Goal: Task Accomplishment & Management: Complete application form

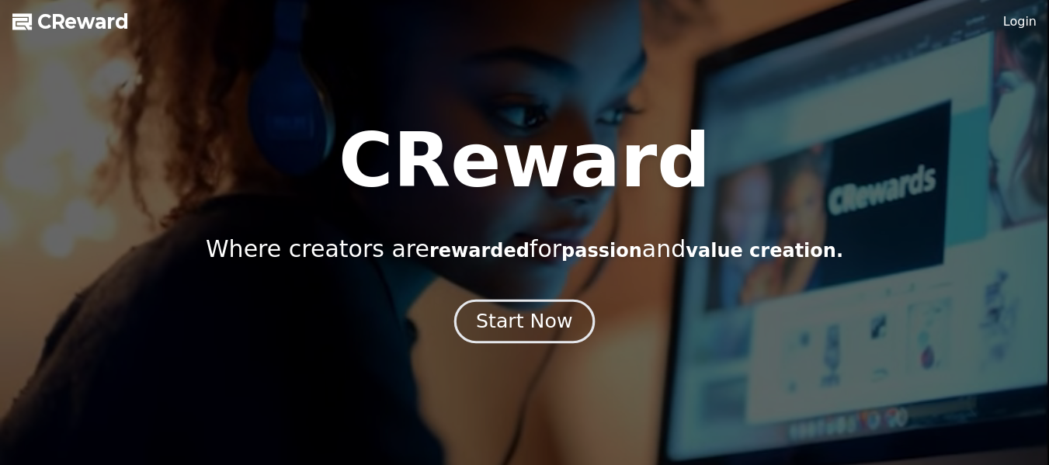
click at [541, 329] on div "Start Now" at bounding box center [524, 321] width 96 height 26
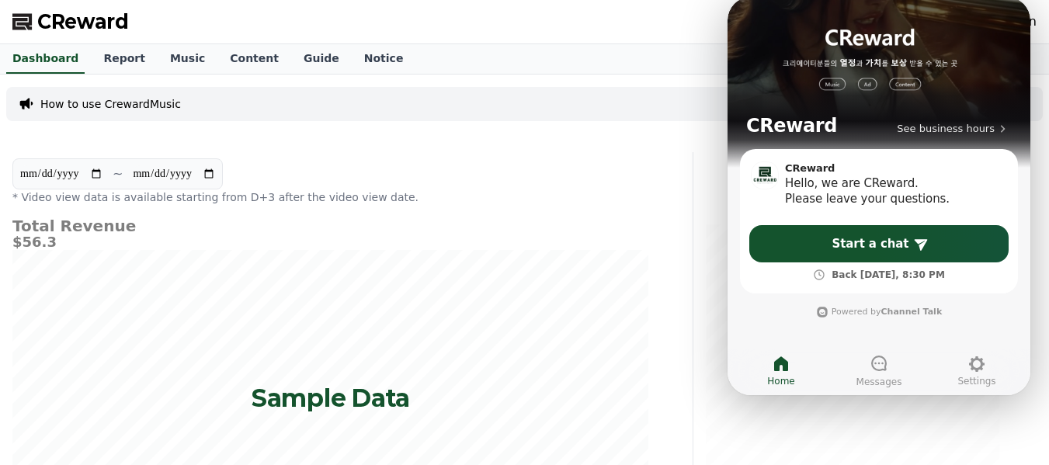
click at [643, 37] on div "CReward Login" at bounding box center [524, 21] width 1049 height 43
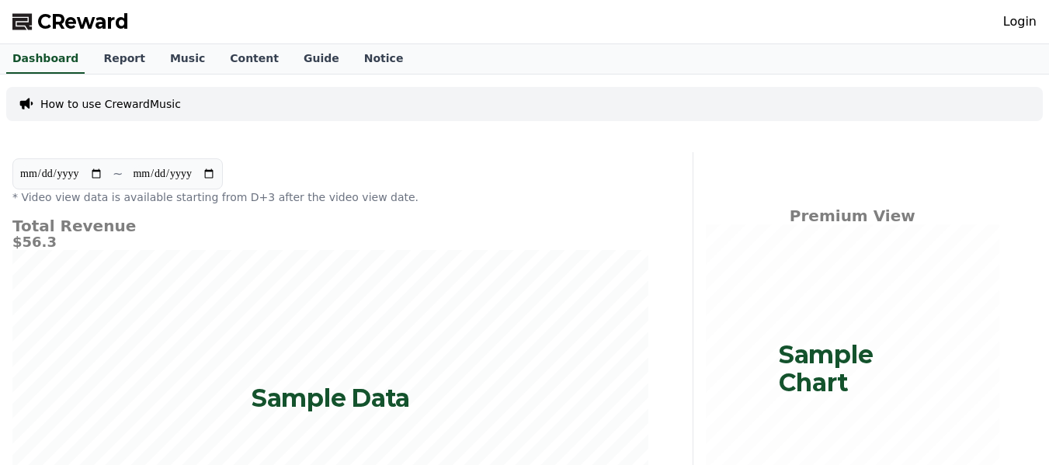
click at [1017, 22] on link "Login" at bounding box center [1019, 21] width 33 height 19
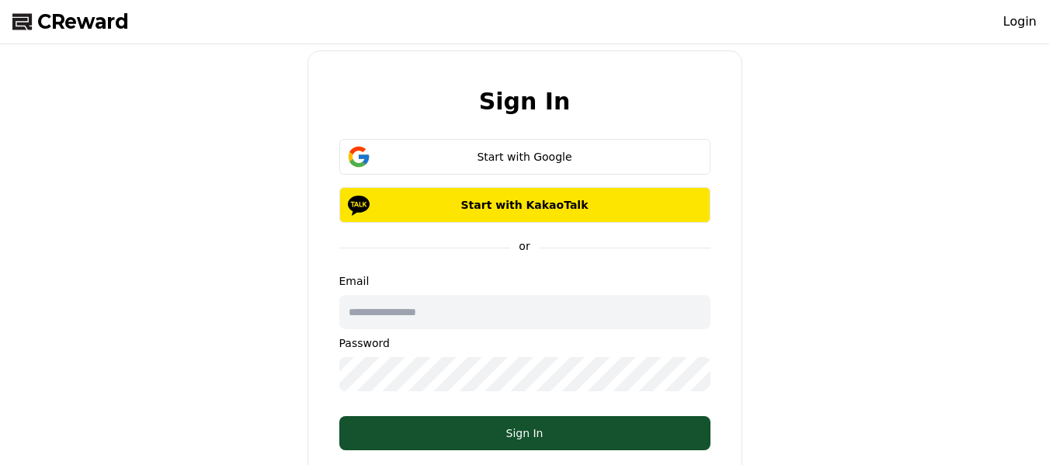
click at [502, 318] on input "text" at bounding box center [524, 312] width 371 height 34
type input "**********"
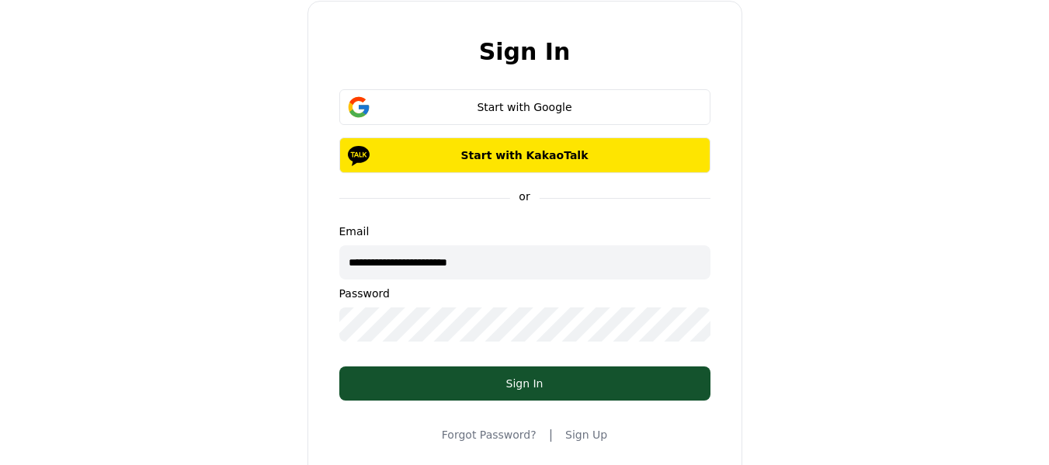
scroll to position [78, 0]
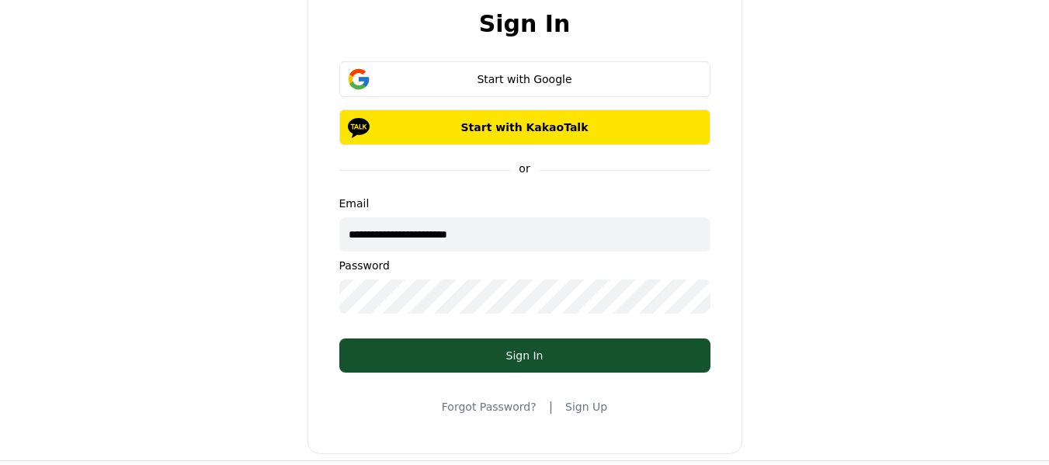
click at [582, 405] on link "Sign Up" at bounding box center [586, 407] width 42 height 16
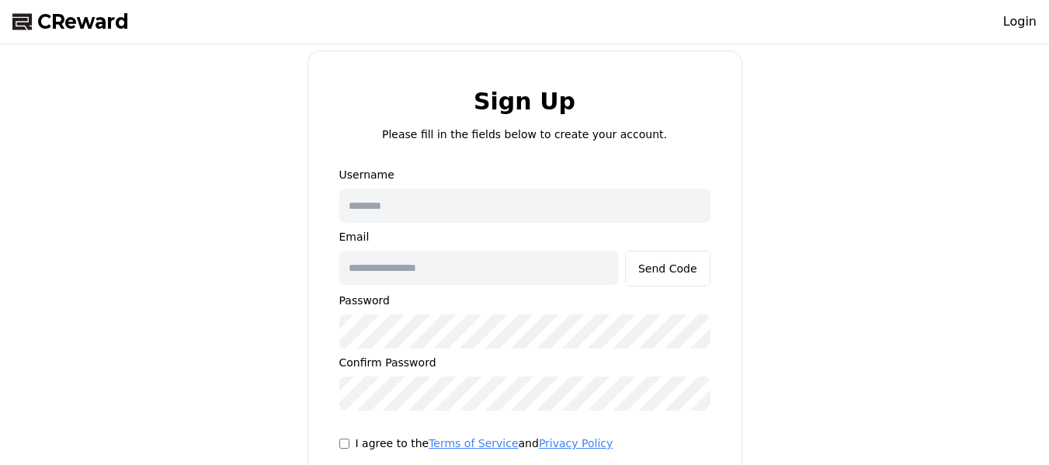
click at [468, 192] on input "text" at bounding box center [524, 206] width 371 height 34
type input "******"
type input "**********"
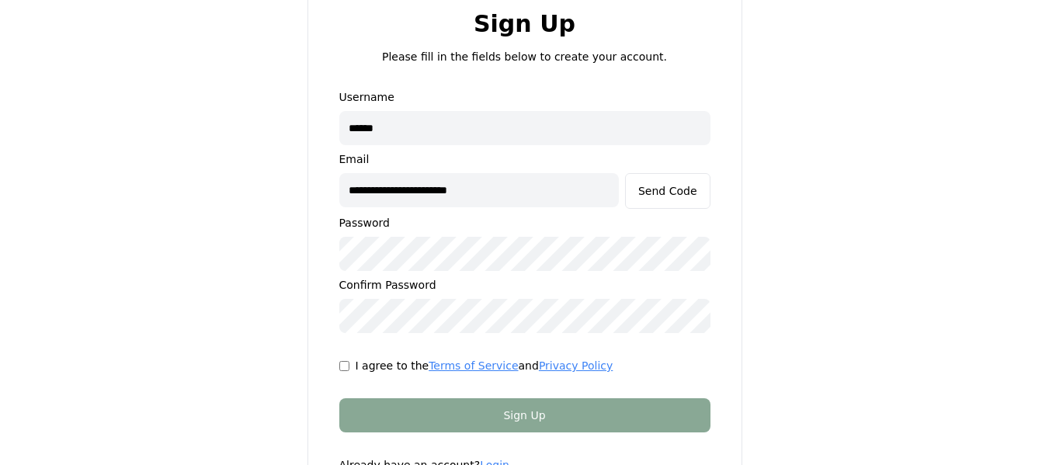
scroll to position [155, 0]
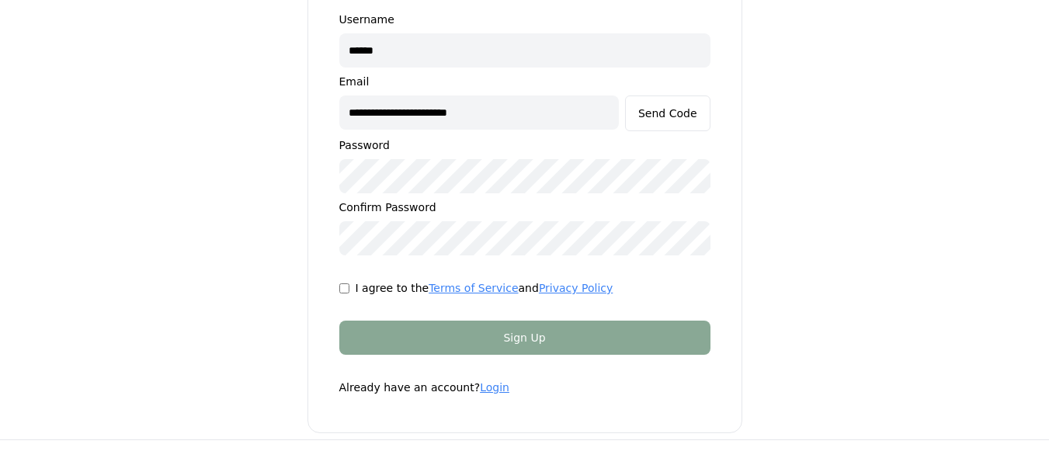
click at [346, 294] on div "I agree to the Terms of Service and Privacy Policy" at bounding box center [524, 288] width 371 height 16
drag, startPoint x: 376, startPoint y: 54, endPoint x: 490, endPoint y: 57, distance: 114.2
click at [422, 50] on input "******" at bounding box center [524, 50] width 371 height 34
type input "*********"
click at [677, 113] on div "Send Code" at bounding box center [667, 114] width 59 height 16
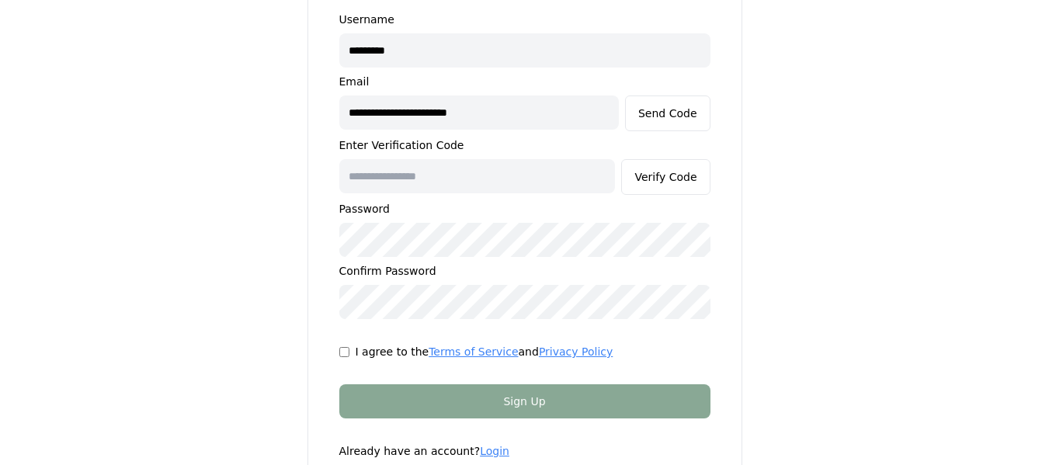
click at [445, 168] on input "text" at bounding box center [477, 176] width 276 height 34
paste input "******"
type input "******"
click at [673, 168] on button "Verify Code" at bounding box center [665, 177] width 89 height 36
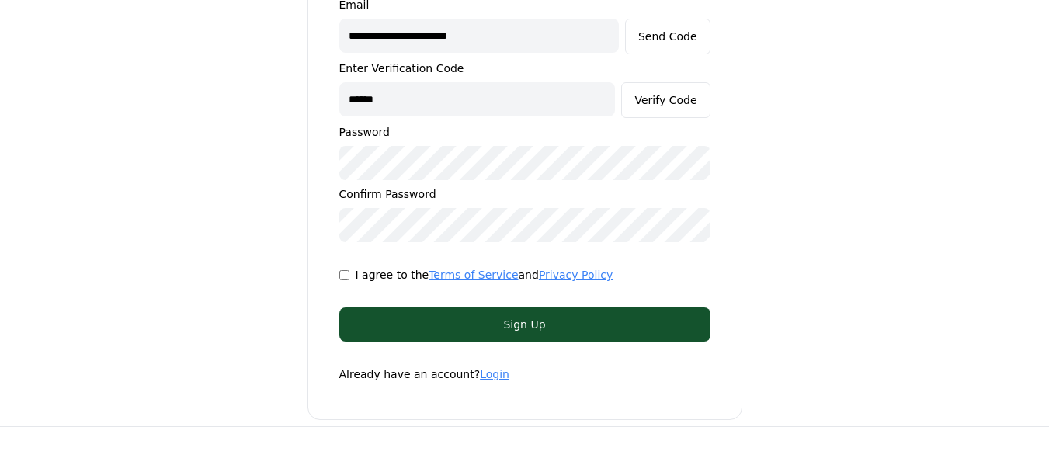
scroll to position [233, 0]
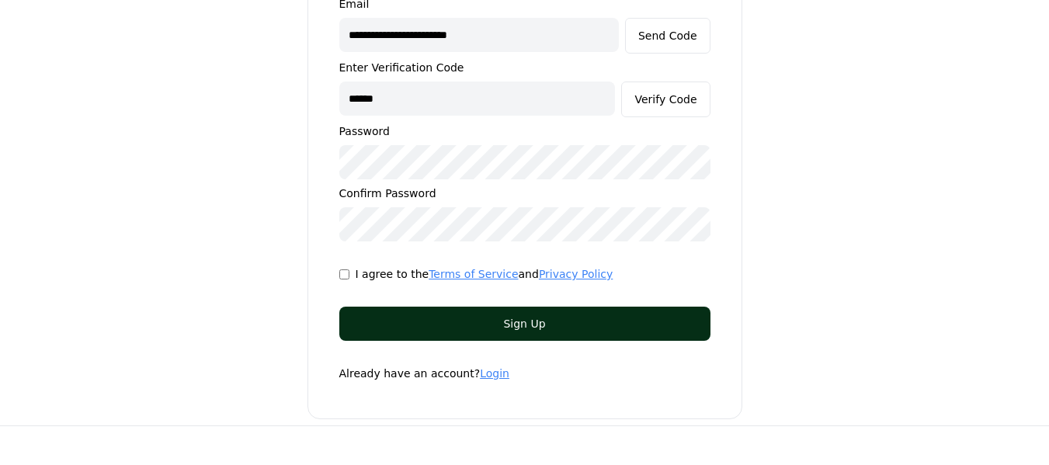
click at [655, 331] on div "Sign Up" at bounding box center [524, 324] width 309 height 16
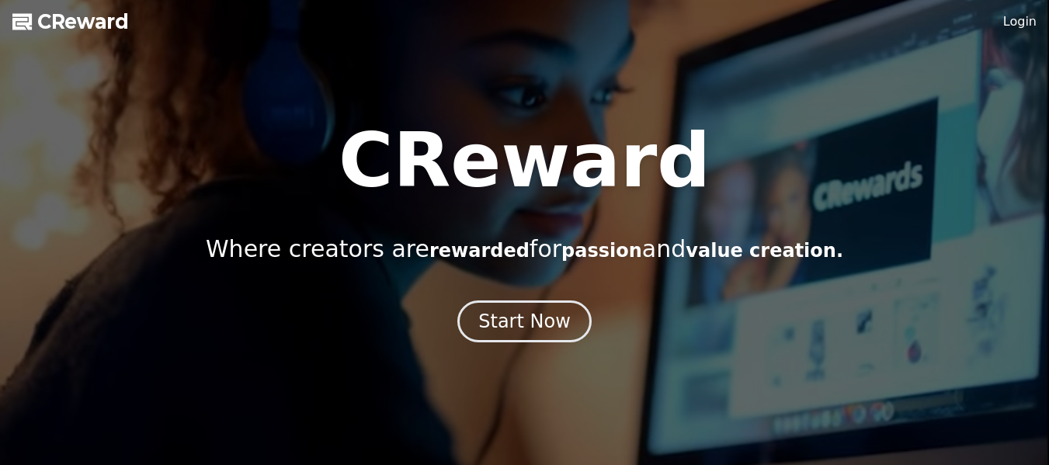
click at [1010, 23] on link "Login" at bounding box center [1019, 21] width 33 height 19
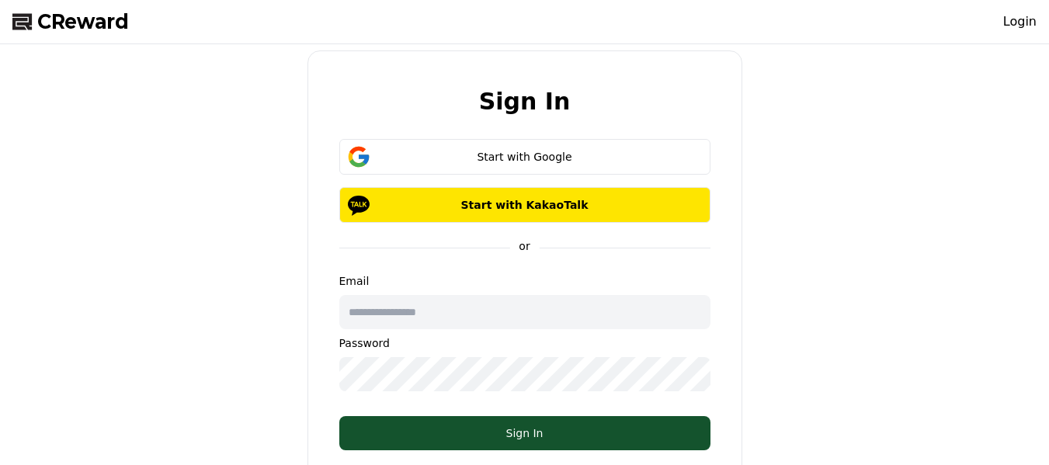
click at [456, 308] on input "text" at bounding box center [524, 312] width 371 height 34
type input "**********"
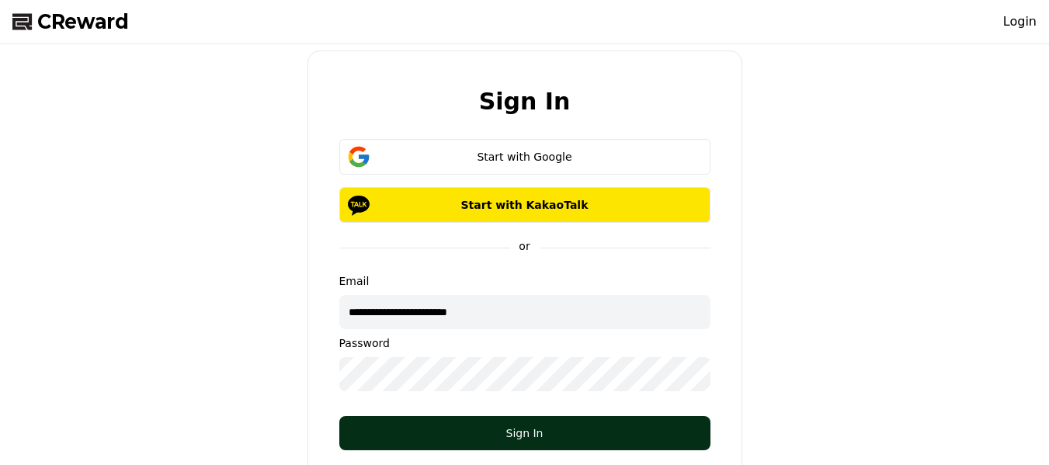
click at [488, 440] on div "Sign In" at bounding box center [524, 434] width 309 height 16
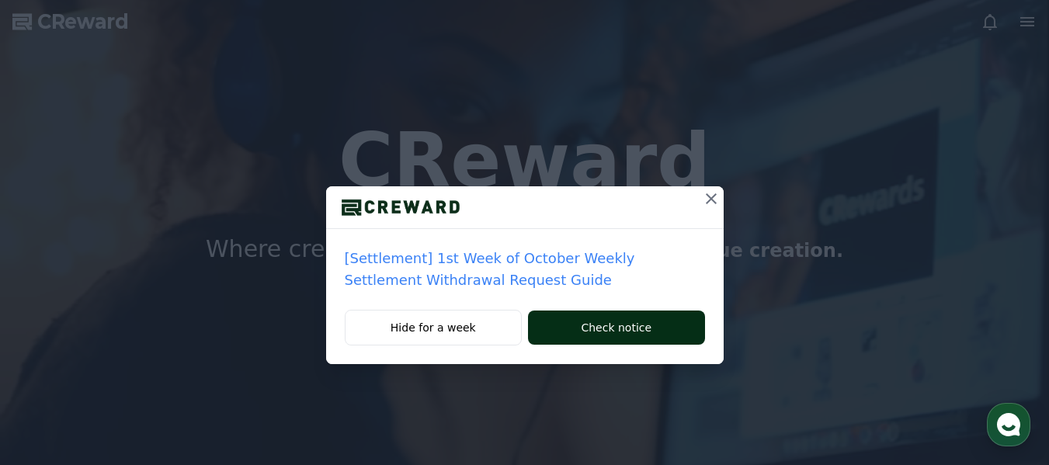
click at [599, 326] on button "Check notice" at bounding box center [616, 328] width 176 height 34
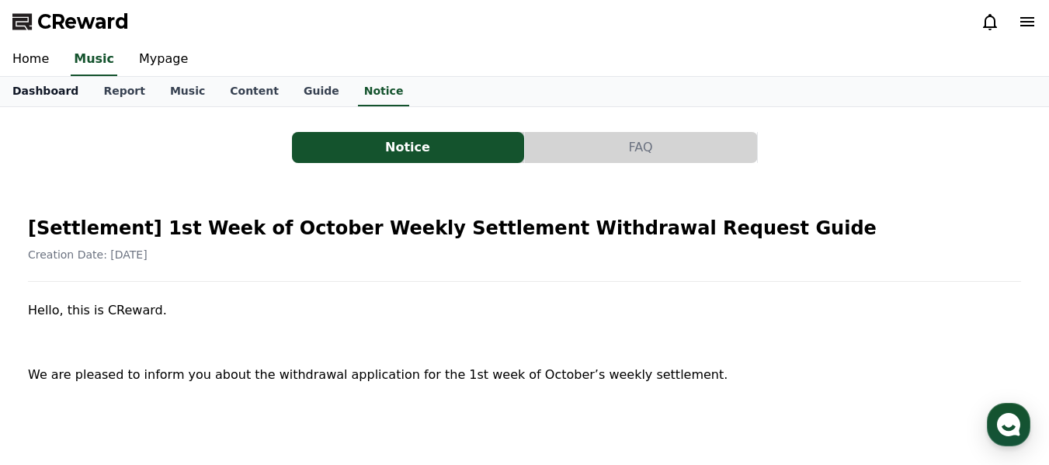
click at [24, 91] on link "Dashboard" at bounding box center [45, 92] width 91 height 30
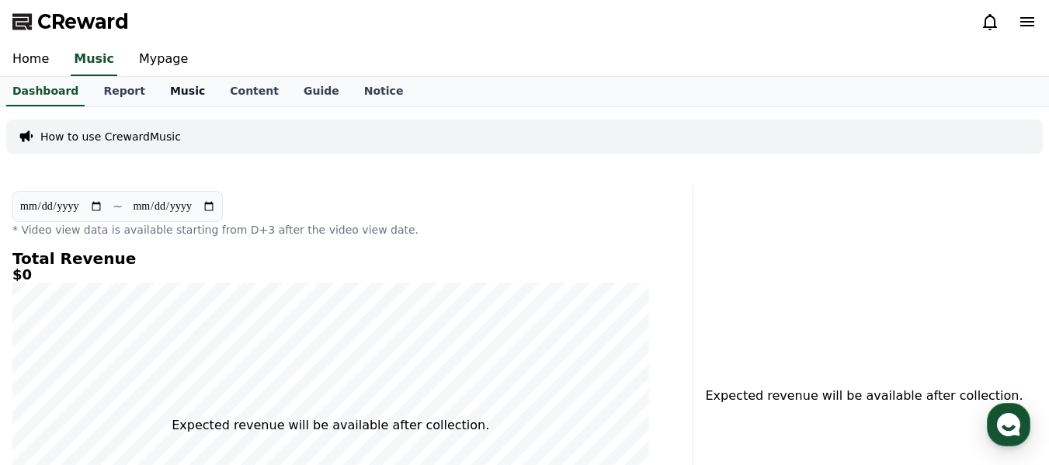
click at [167, 93] on link "Music" at bounding box center [188, 92] width 60 height 30
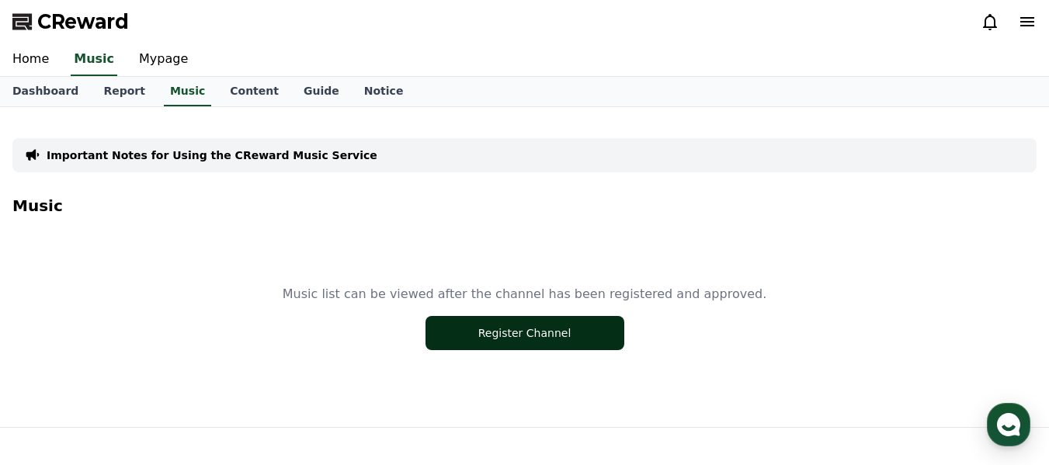
click at [563, 330] on button "Register Channel" at bounding box center [525, 333] width 199 height 34
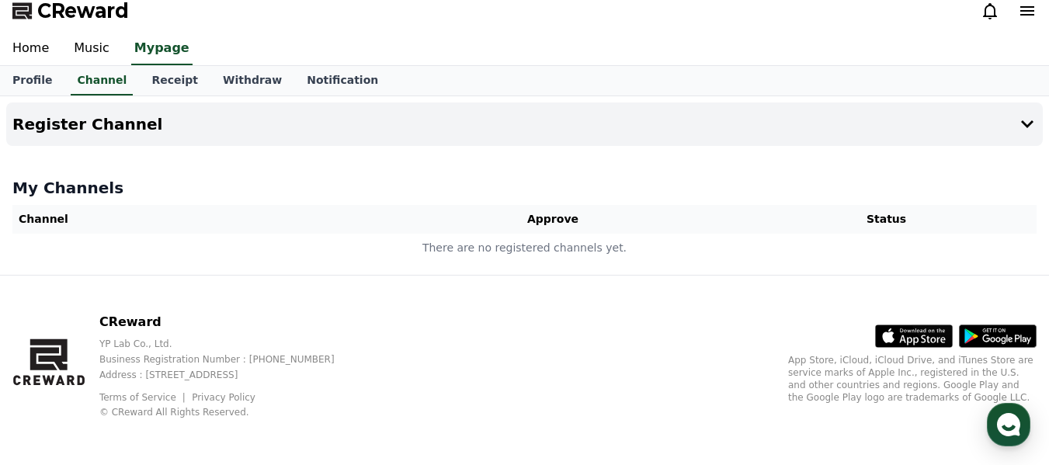
scroll to position [14, 0]
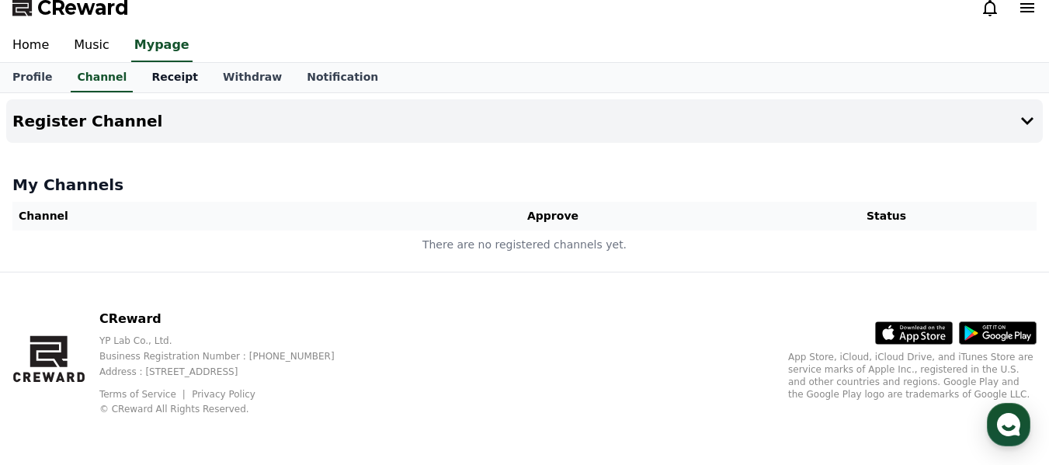
click at [158, 85] on link "Receipt" at bounding box center [174, 78] width 71 height 30
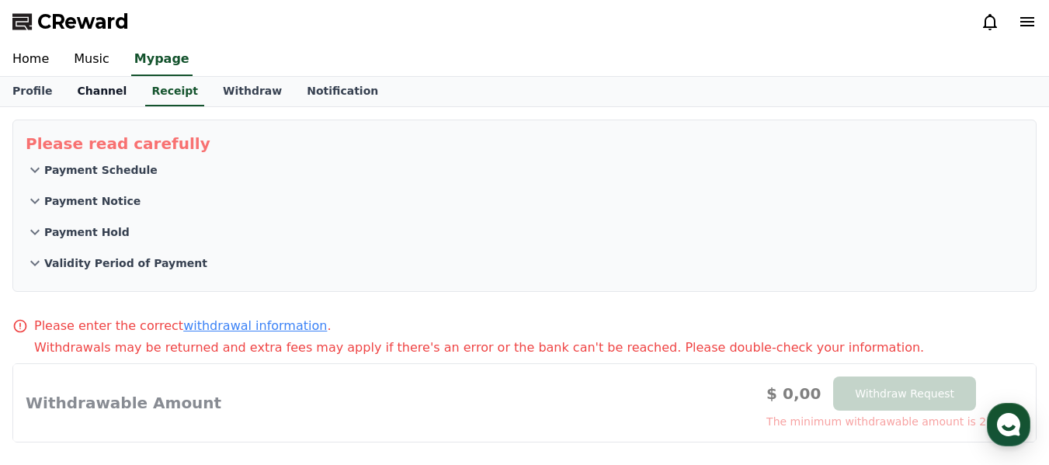
click at [85, 94] on link "Channel" at bounding box center [101, 92] width 75 height 30
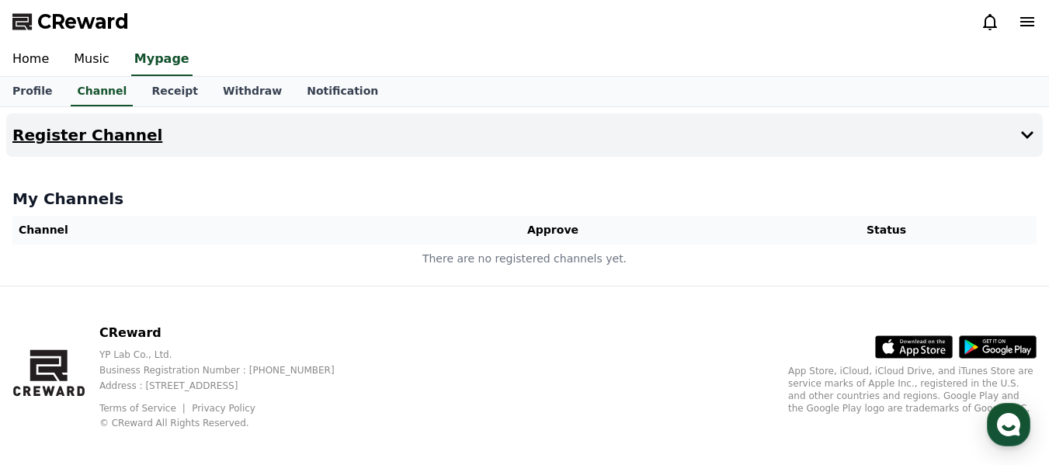
click at [1024, 137] on icon at bounding box center [1027, 135] width 19 height 19
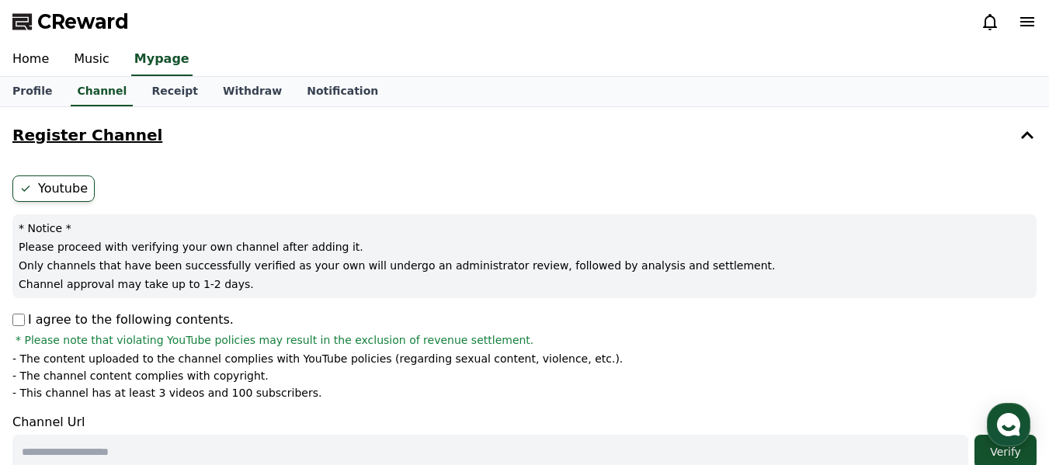
click at [98, 132] on h4 "Register Channel" at bounding box center [87, 135] width 150 height 17
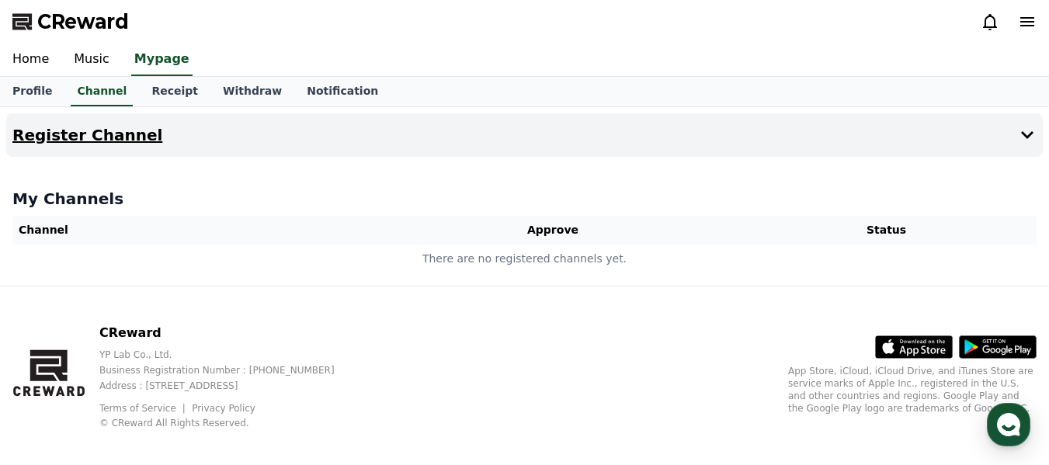
click at [98, 132] on h4 "Register Channel" at bounding box center [87, 135] width 150 height 17
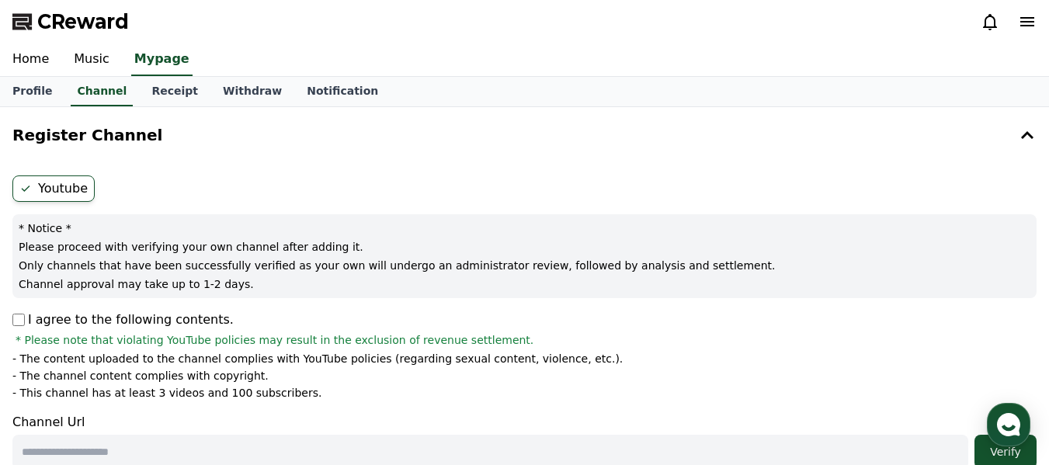
click at [47, 193] on label "Youtube" at bounding box center [53, 189] width 82 height 26
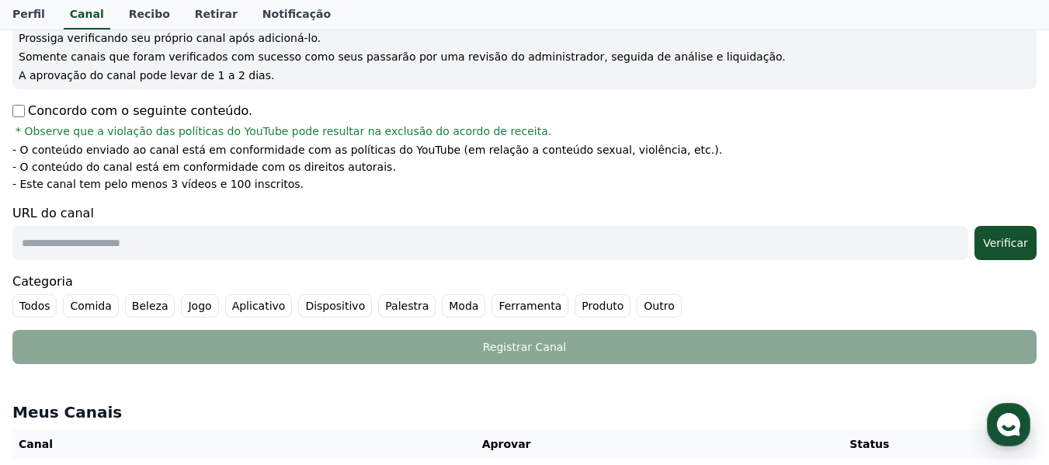
scroll to position [233, 0]
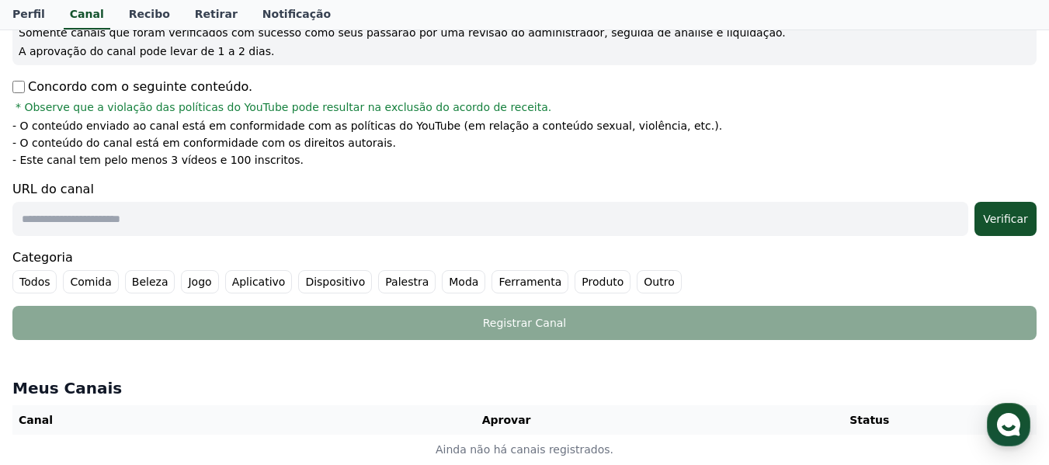
click at [644, 282] on font "Outro" at bounding box center [659, 282] width 30 height 12
click at [782, 210] on input "text" at bounding box center [490, 219] width 956 height 34
paste input "**********"
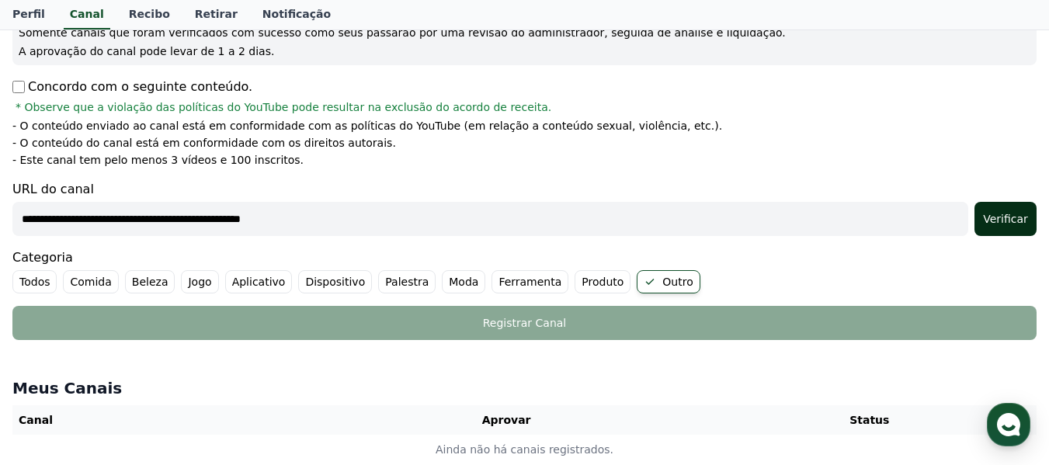
type input "**********"
click at [1003, 225] on font "Verificar" at bounding box center [1005, 219] width 45 height 12
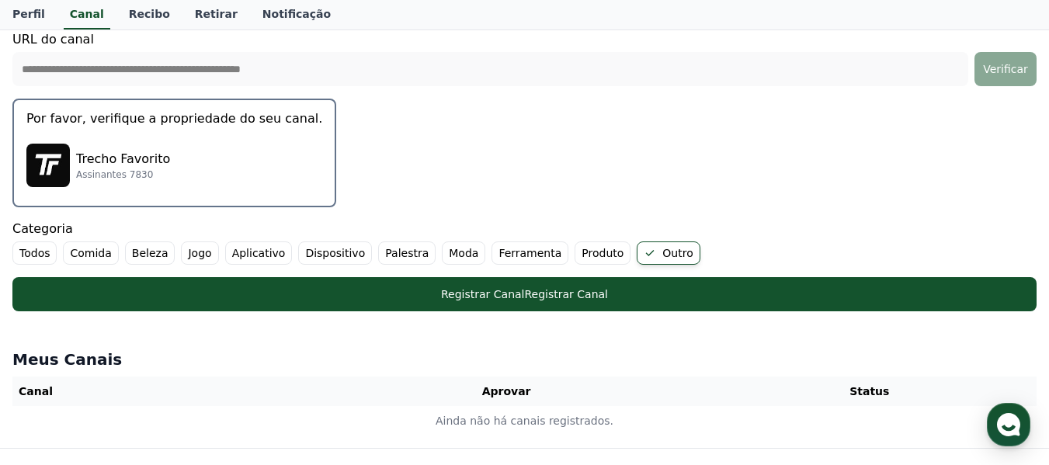
scroll to position [388, 0]
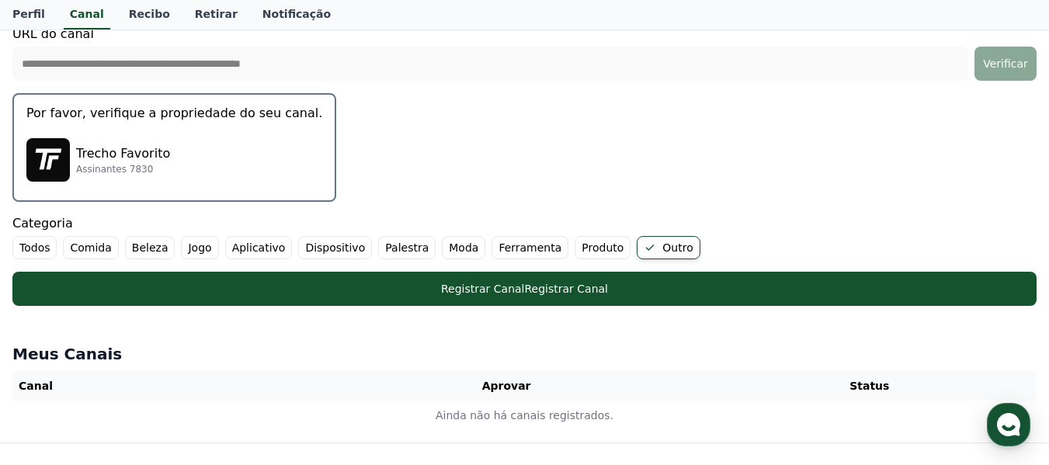
click at [152, 149] on font "Trecho Favorito" at bounding box center [123, 153] width 94 height 15
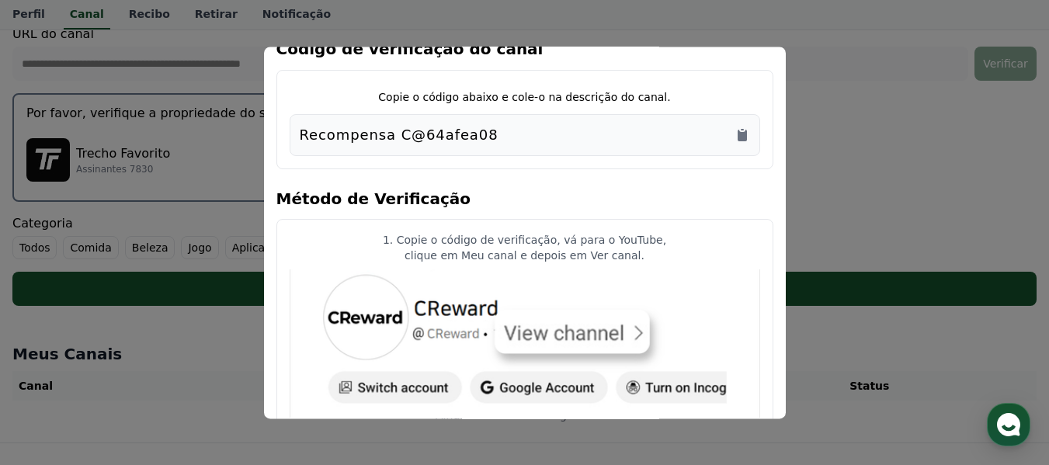
scroll to position [0, 0]
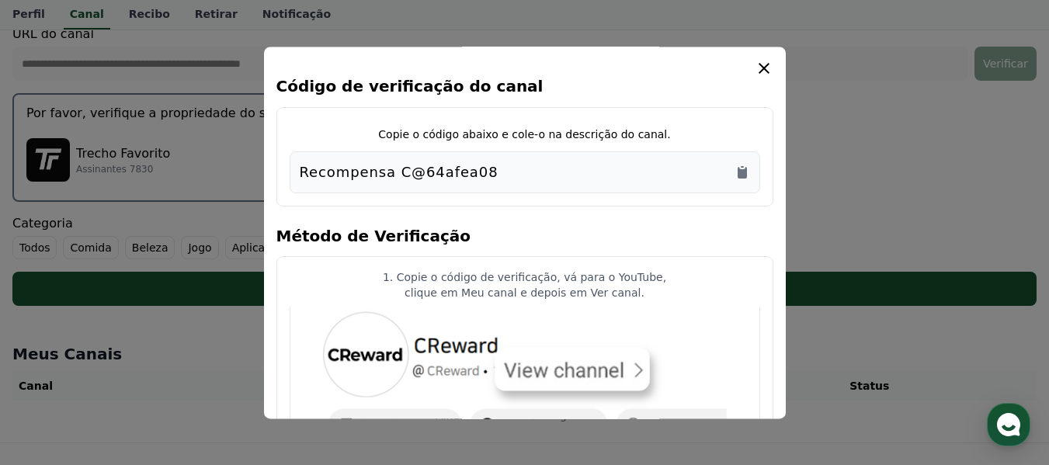
click at [379, 166] on font "Recompensa C@64afea08" at bounding box center [399, 172] width 199 height 16
click at [742, 172] on icon "Copiar para a área de transferência" at bounding box center [742, 173] width 9 height 12
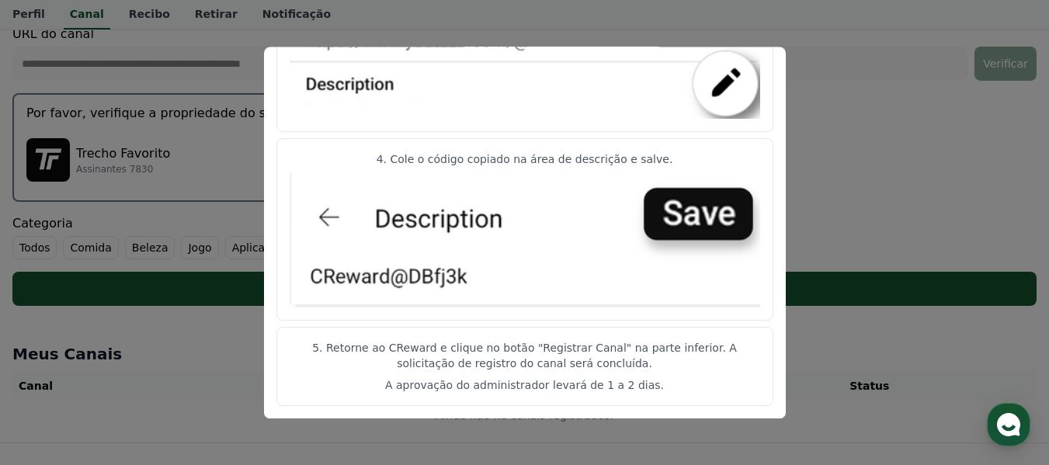
scroll to position [466, 0]
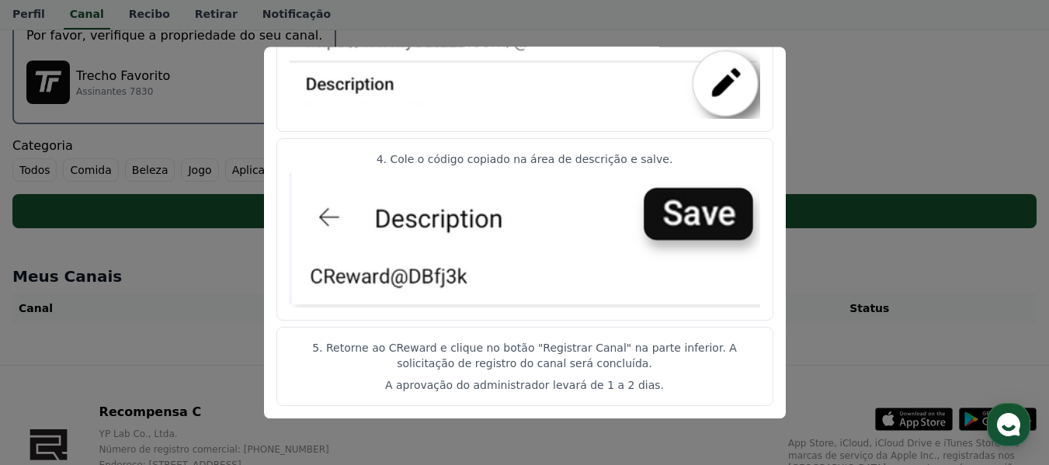
click at [839, 92] on button "fechar modal" at bounding box center [524, 232] width 1049 height 465
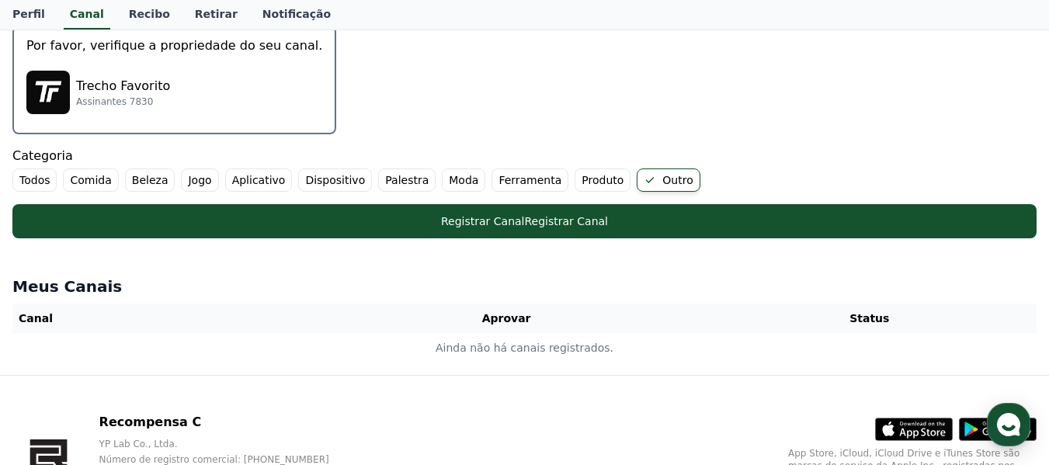
scroll to position [388, 0]
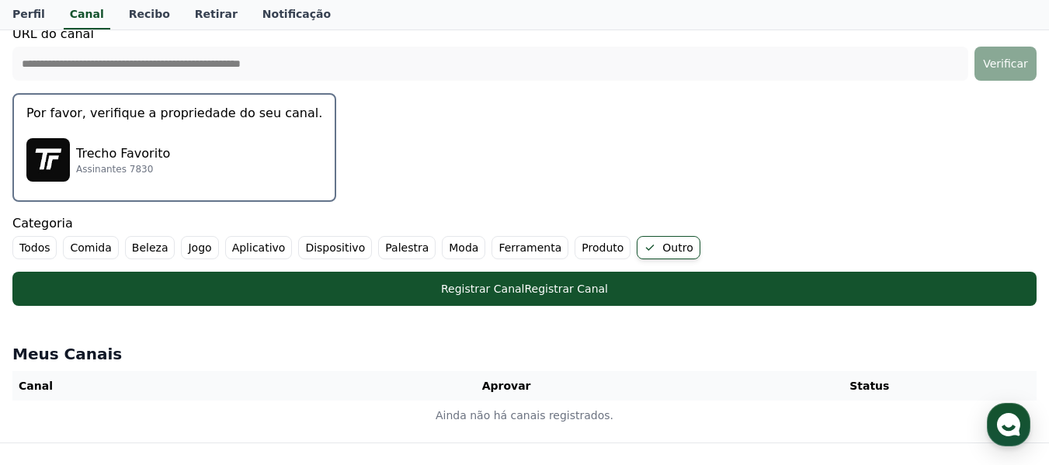
click at [161, 151] on div "Trecho Favorito Assinantes 7830" at bounding box center [174, 160] width 296 height 62
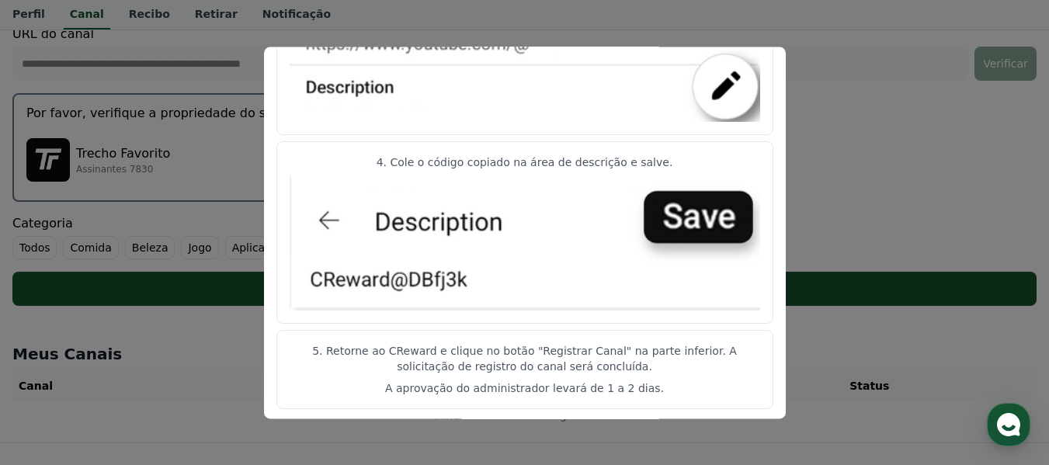
scroll to position [898, 0]
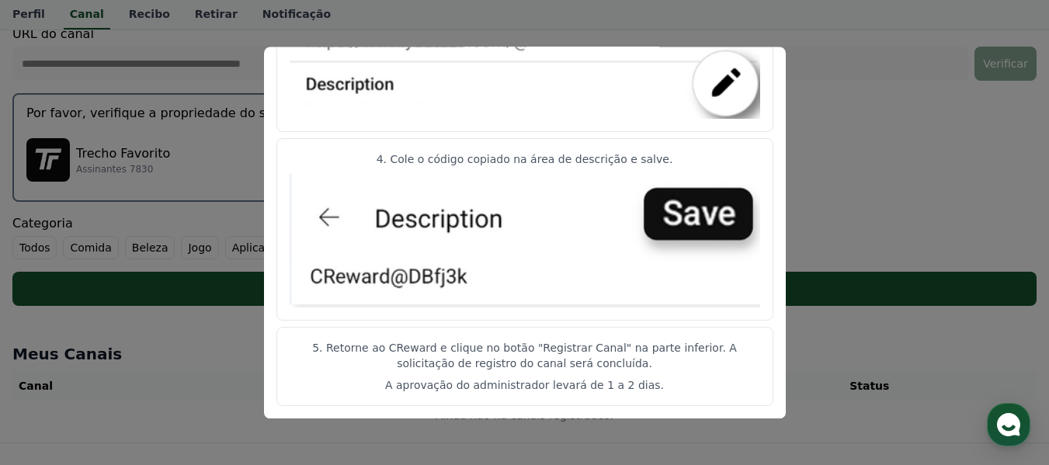
click at [660, 203] on img "modal" at bounding box center [525, 240] width 471 height 135
click at [902, 158] on button "fechar modal" at bounding box center [524, 232] width 1049 height 465
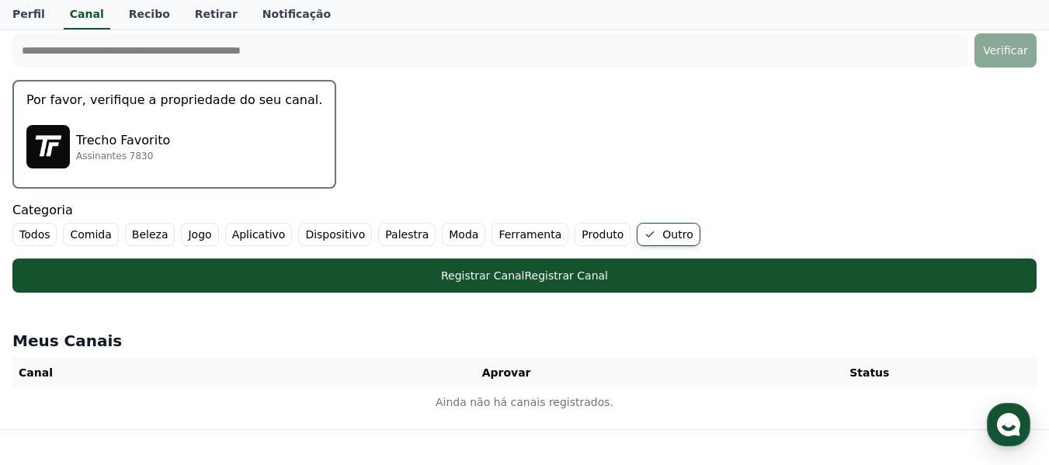
scroll to position [544, 0]
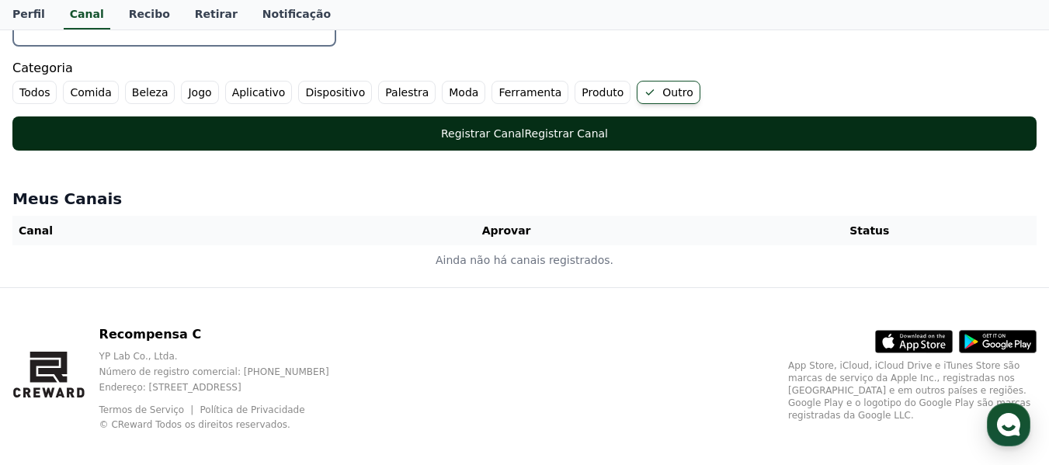
click at [506, 137] on font "Registrar Canal" at bounding box center [483, 133] width 84 height 12
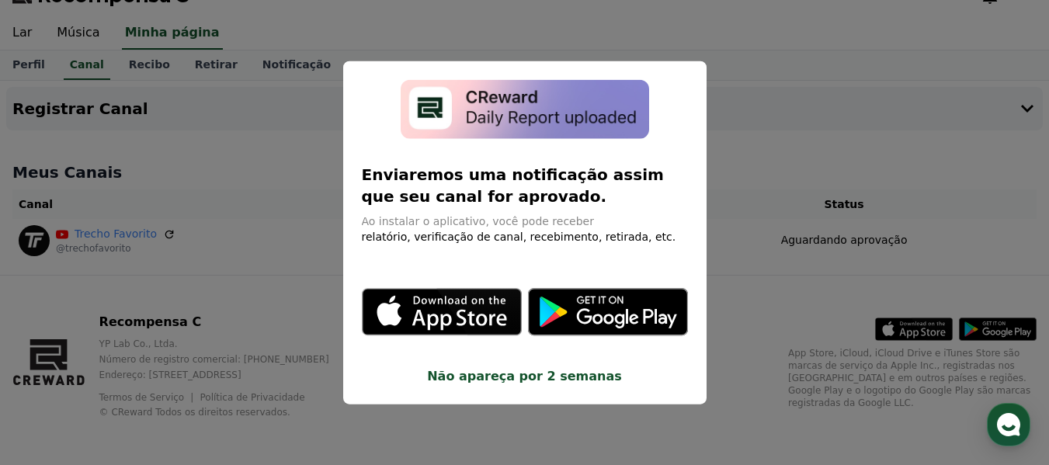
click at [784, 147] on button "fechar modal" at bounding box center [524, 232] width 1049 height 465
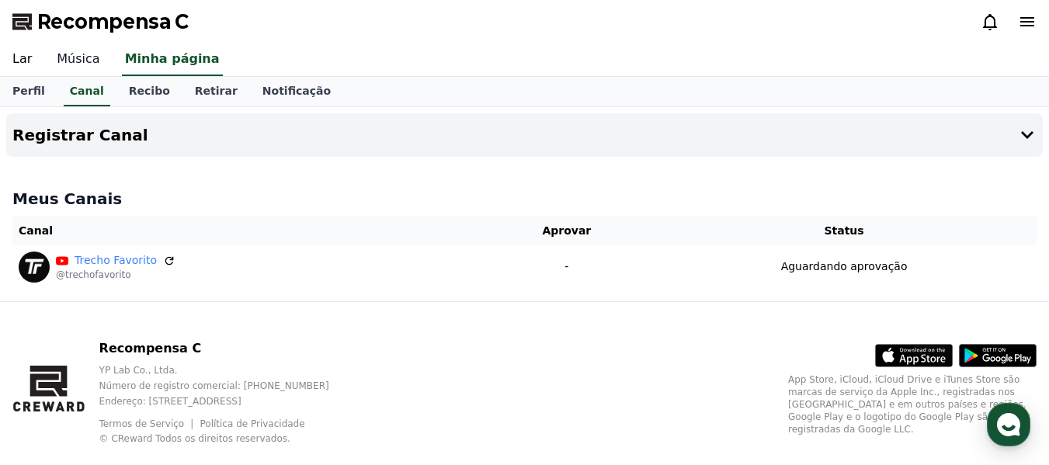
click at [65, 51] on font "Música" at bounding box center [78, 58] width 43 height 15
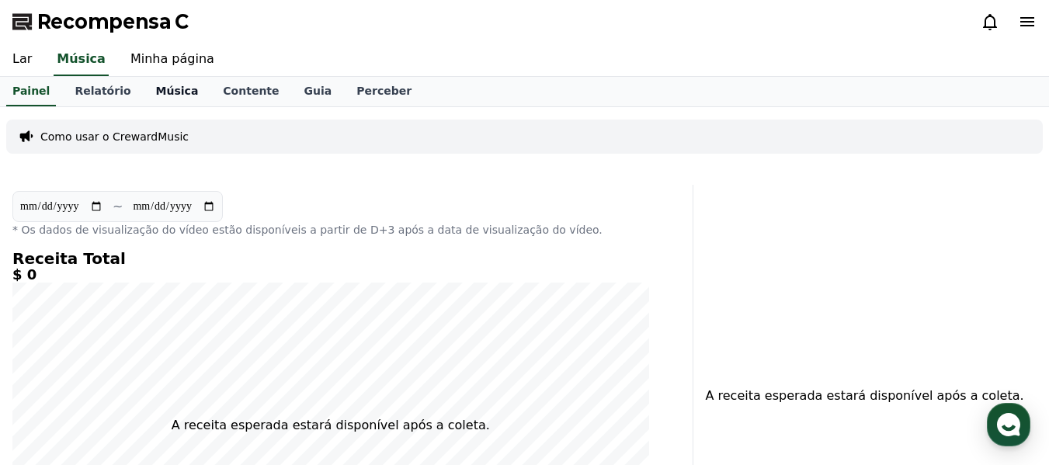
click at [162, 92] on font "Música" at bounding box center [177, 91] width 43 height 12
